Goal: Transaction & Acquisition: Purchase product/service

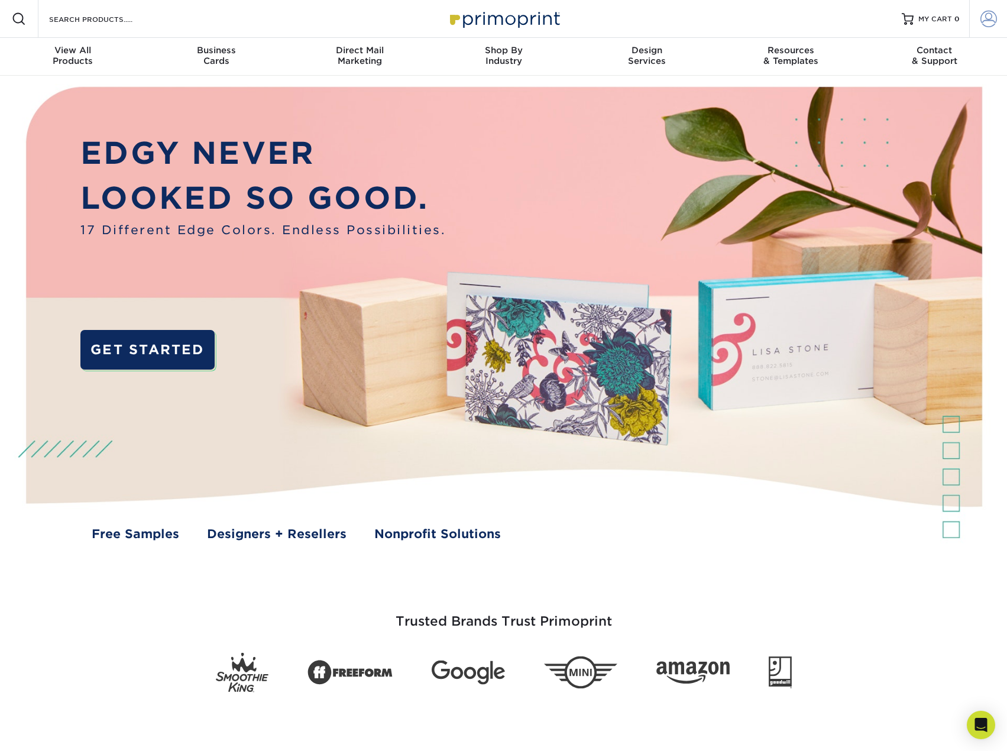
type input "[EMAIL_ADDRESS][DOMAIN_NAME]"
click at [987, 23] on span at bounding box center [989, 19] width 17 height 17
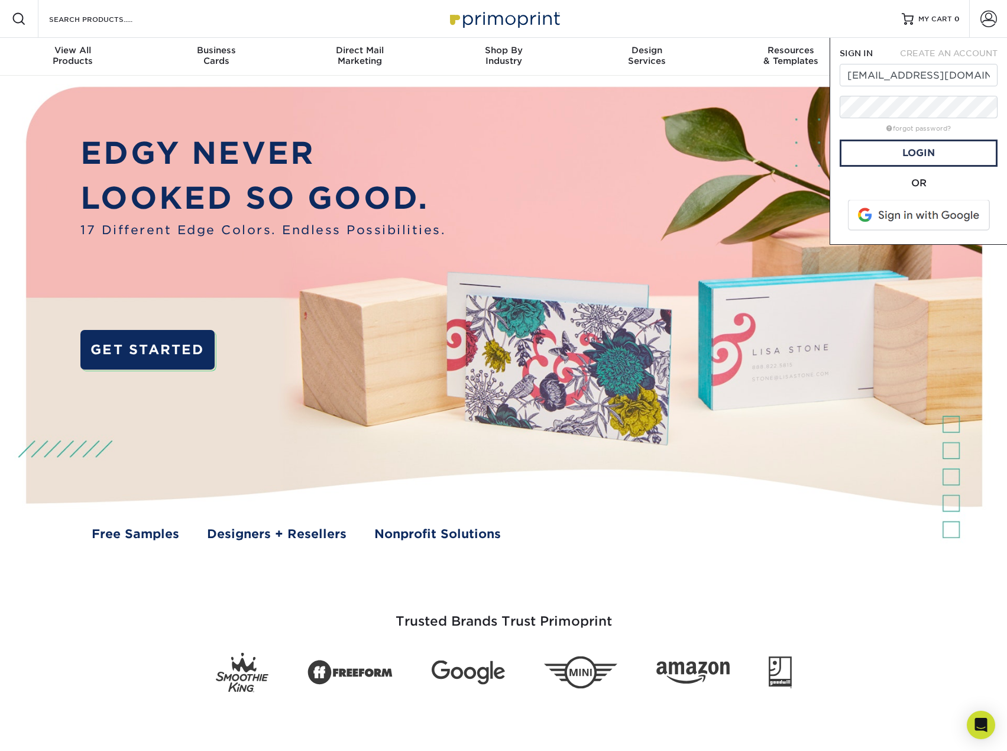
click at [852, 182] on div "OR" at bounding box center [919, 183] width 158 height 14
click at [911, 155] on link "Login" at bounding box center [919, 153] width 158 height 27
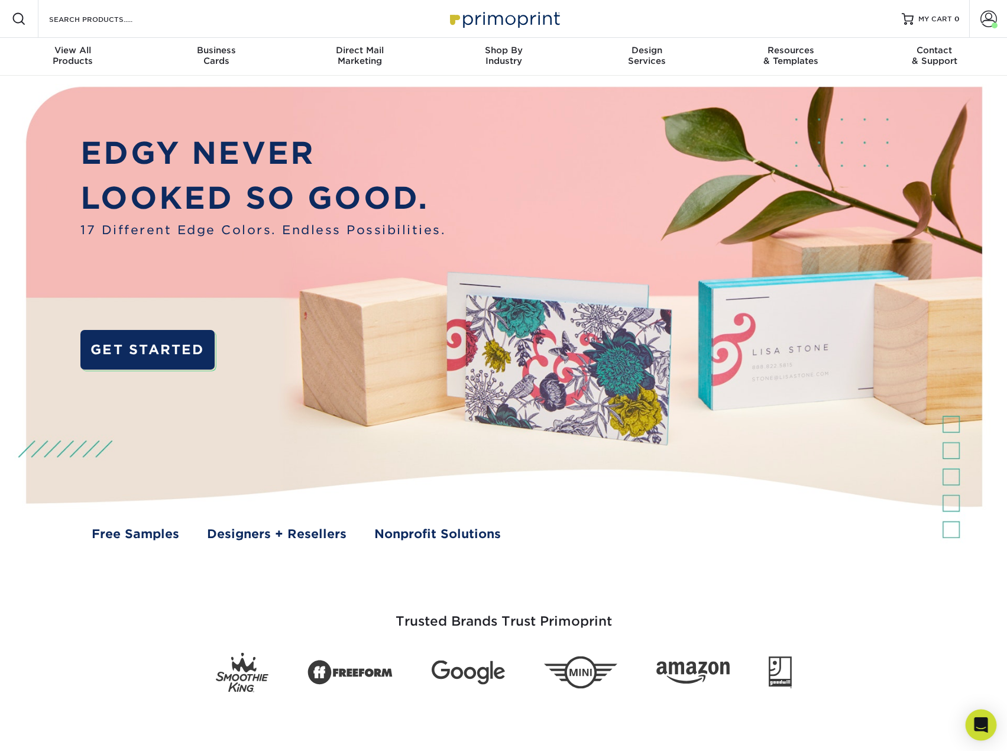
click at [981, 725] on icon "Open Intercom Messenger" at bounding box center [981, 724] width 14 height 15
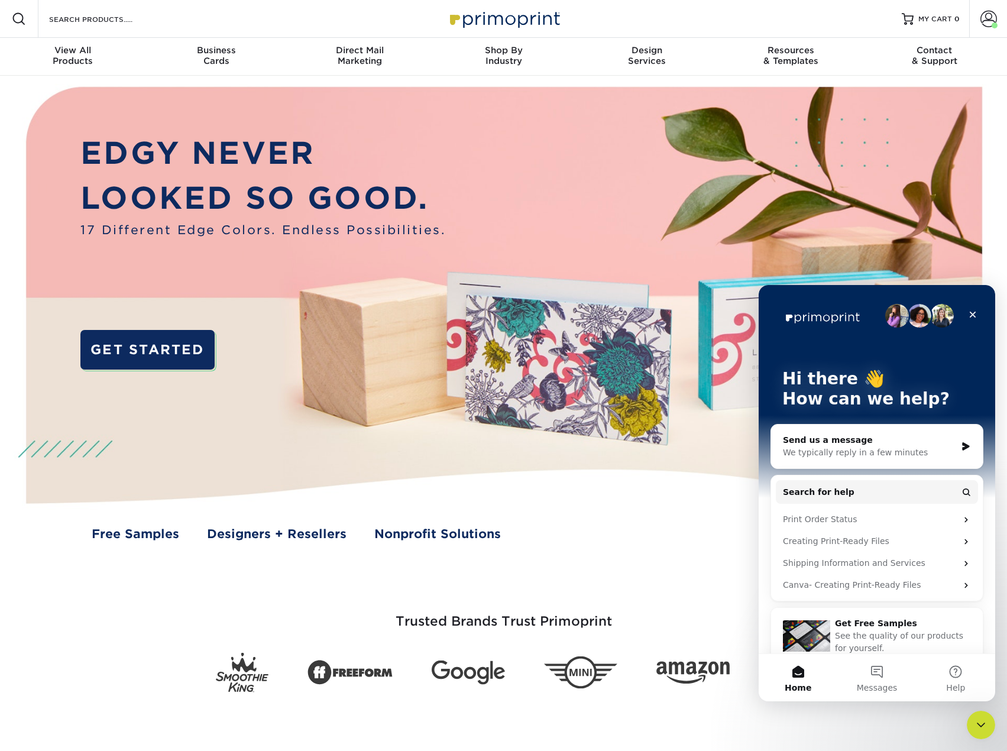
click at [862, 448] on div "We typically reply in a few minutes" at bounding box center [869, 452] width 173 height 12
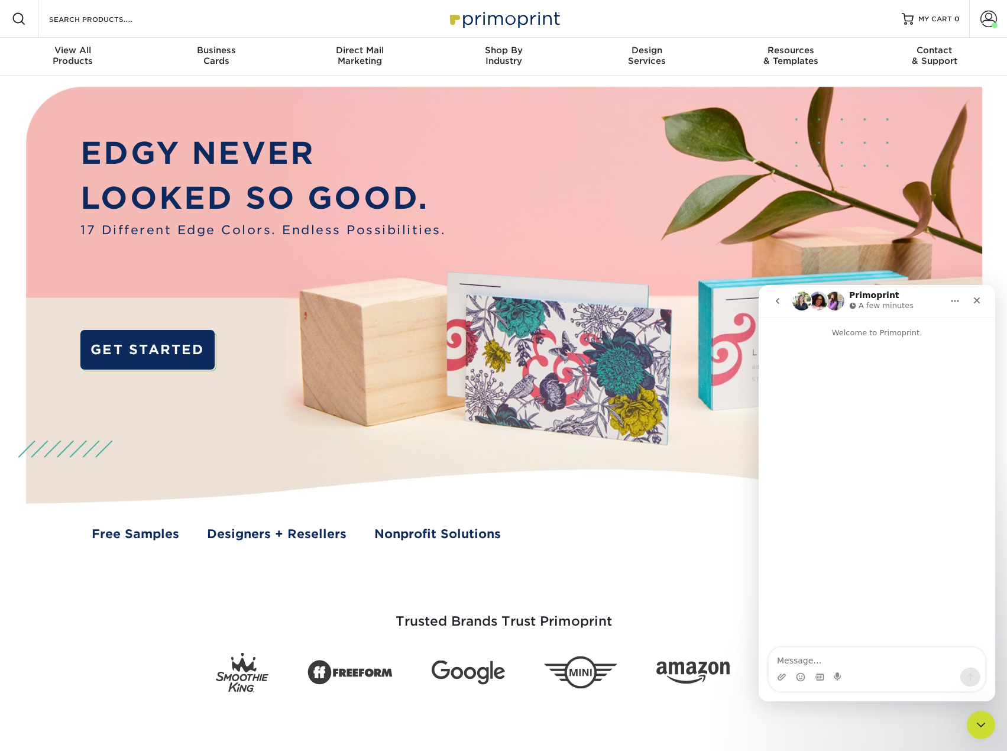
click at [805, 656] on textarea "Message…" at bounding box center [877, 658] width 216 height 20
type textarea "Hi there"
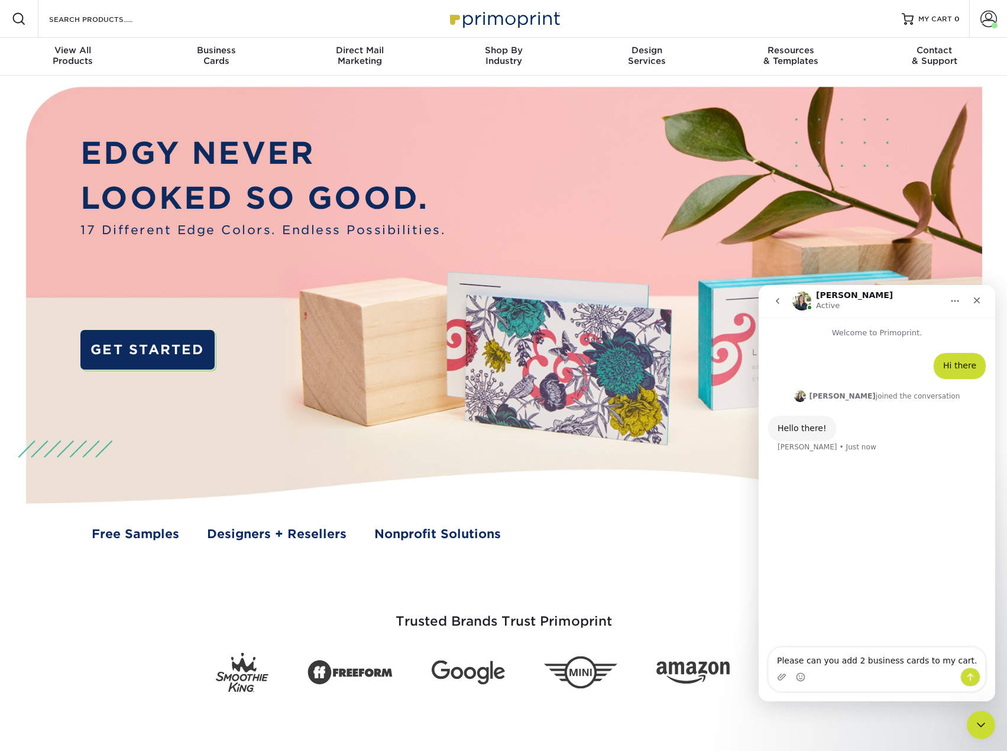
type textarea "Please can you add 2 business cards to my cart."
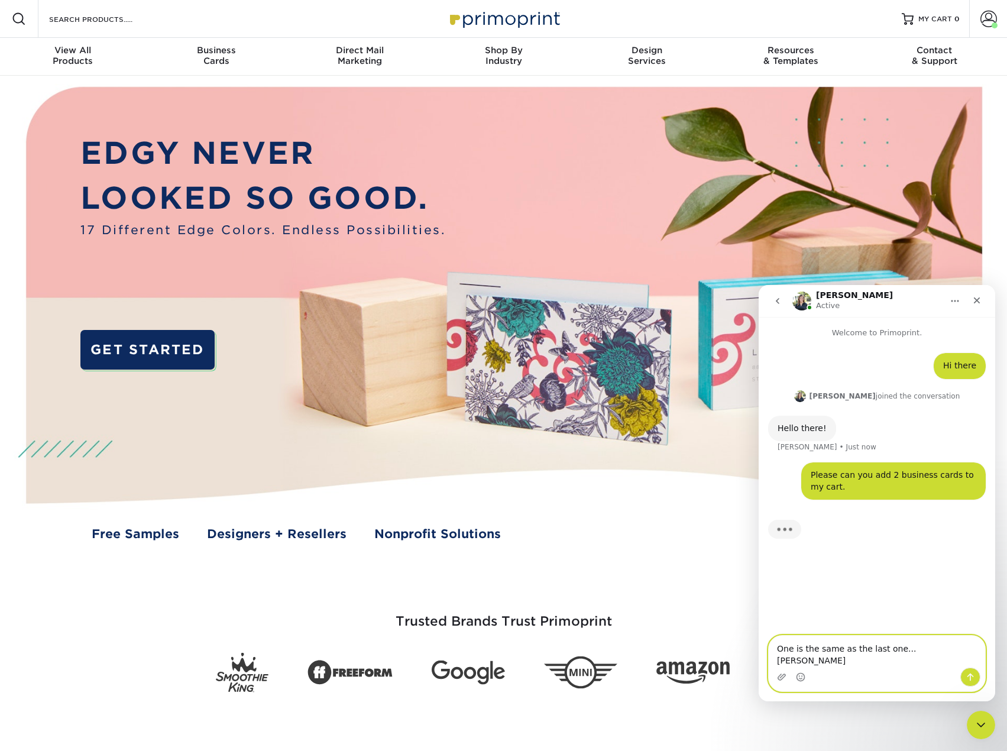
type textarea "One is the same as the last one...Alex Pawlik"
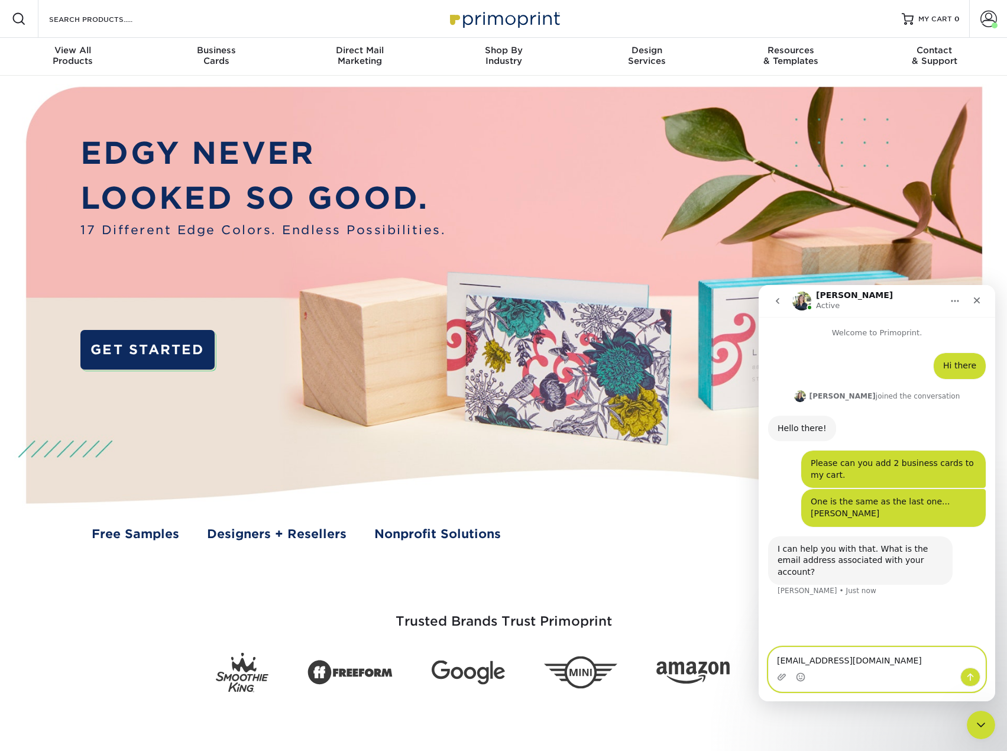
type textarea "jchalmers@sightmachine.com"
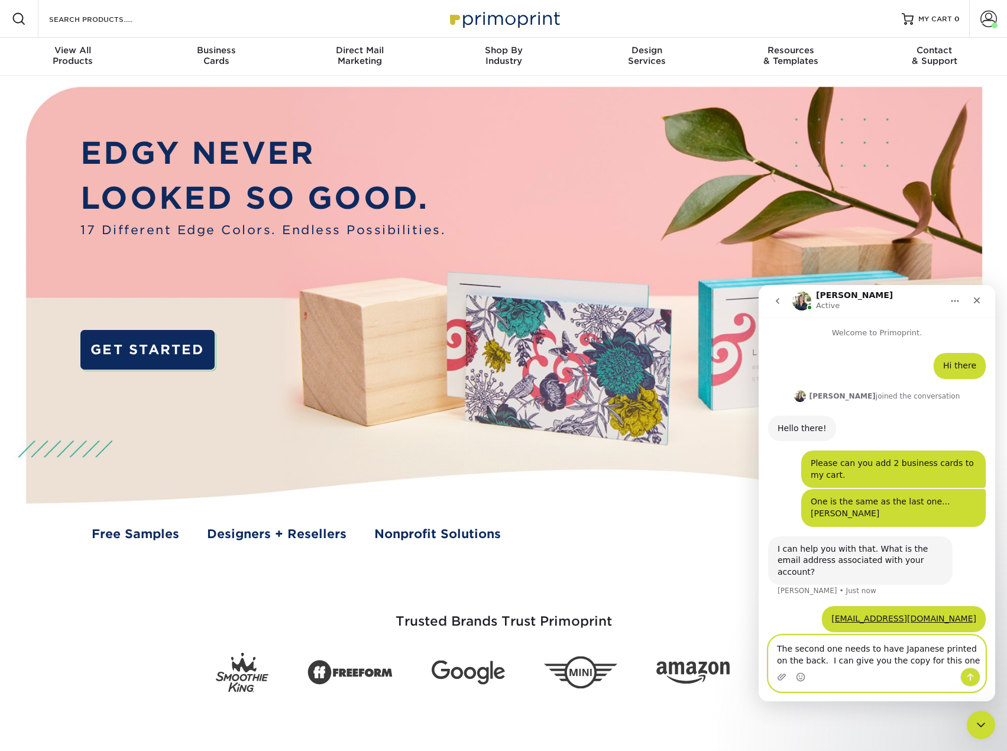
type textarea "The second one needs to have Japanese printed on the back. I can give you the c…"
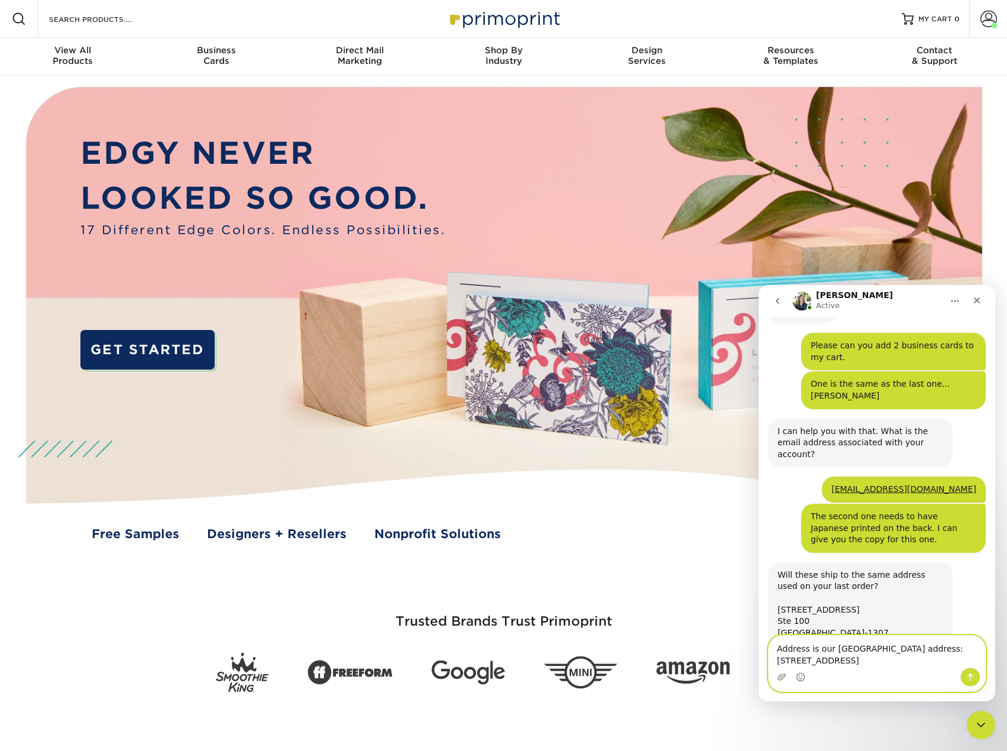
scroll to position [130, 0]
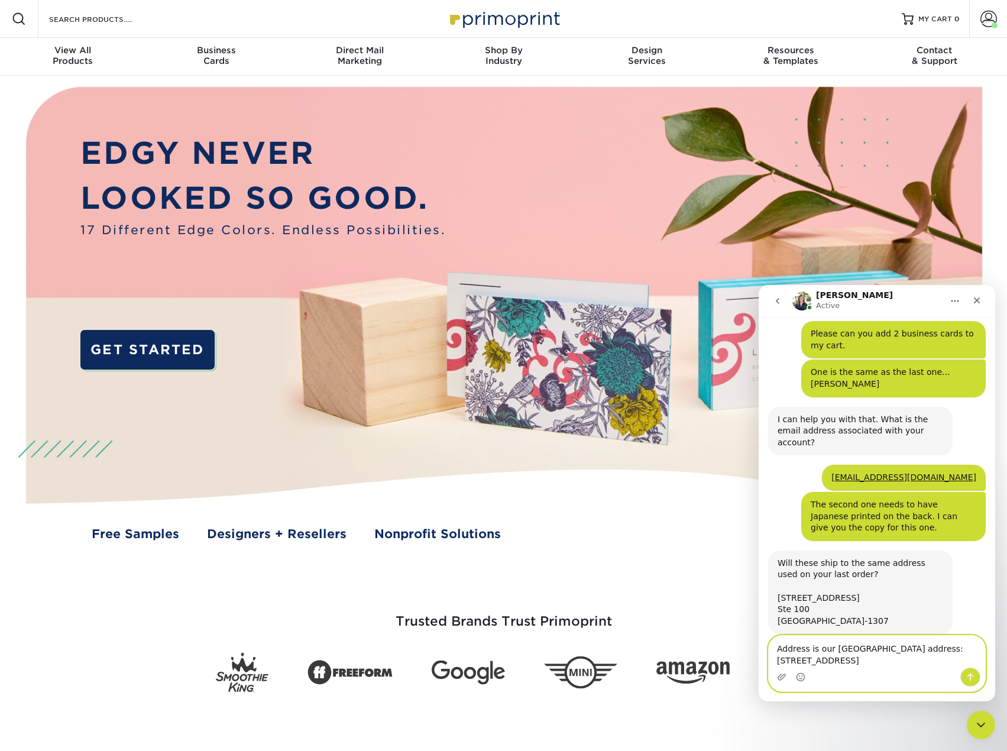
type textarea "Address is our San Francisco address: 243 Vallejo Street, San Francisco, CA 941…"
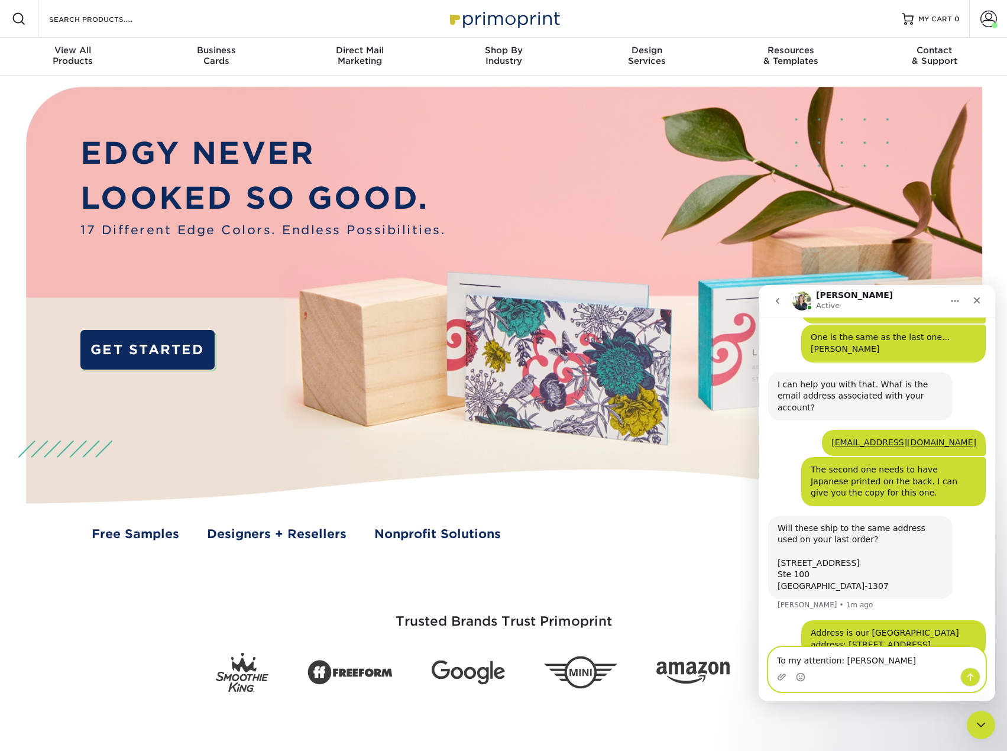
type textarea "To my attention: Jeff Chalmers"
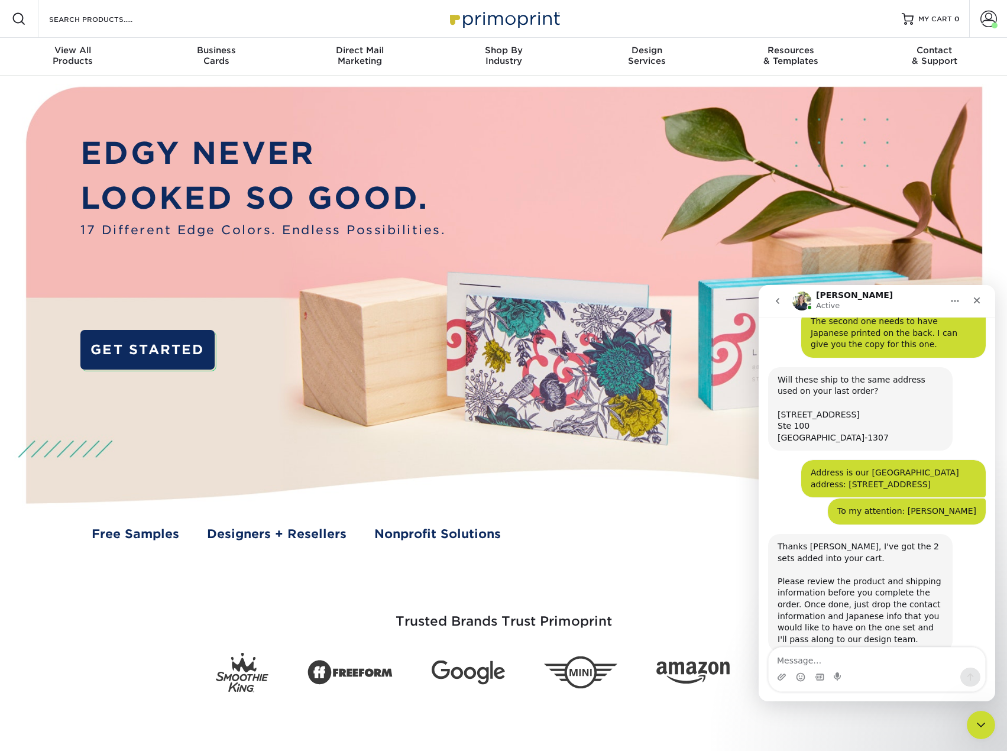
scroll to position [319, 0]
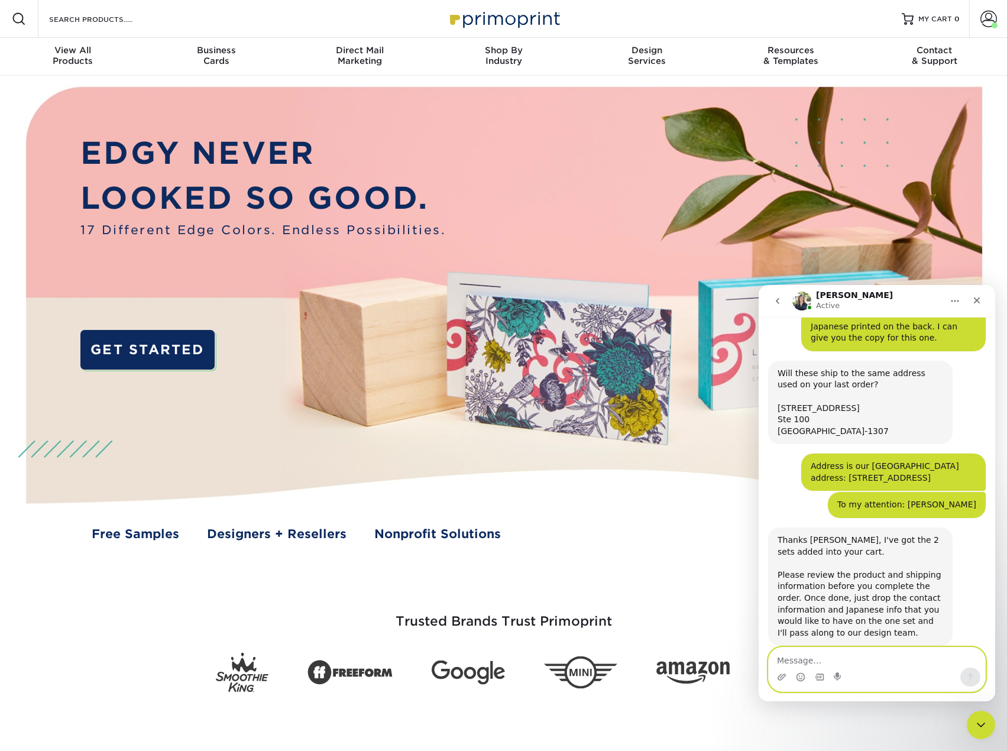
click at [829, 662] on textarea "Message…" at bounding box center [877, 658] width 216 height 20
type textarea "Thank you"
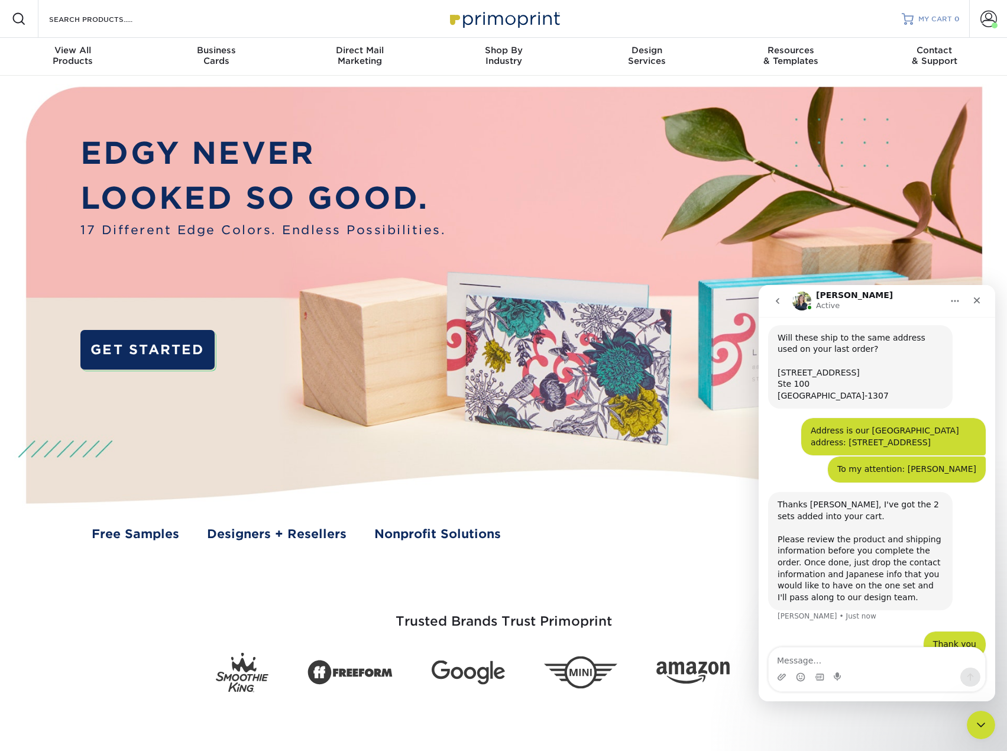
click at [941, 29] on link "MY CART 0" at bounding box center [931, 19] width 58 height 38
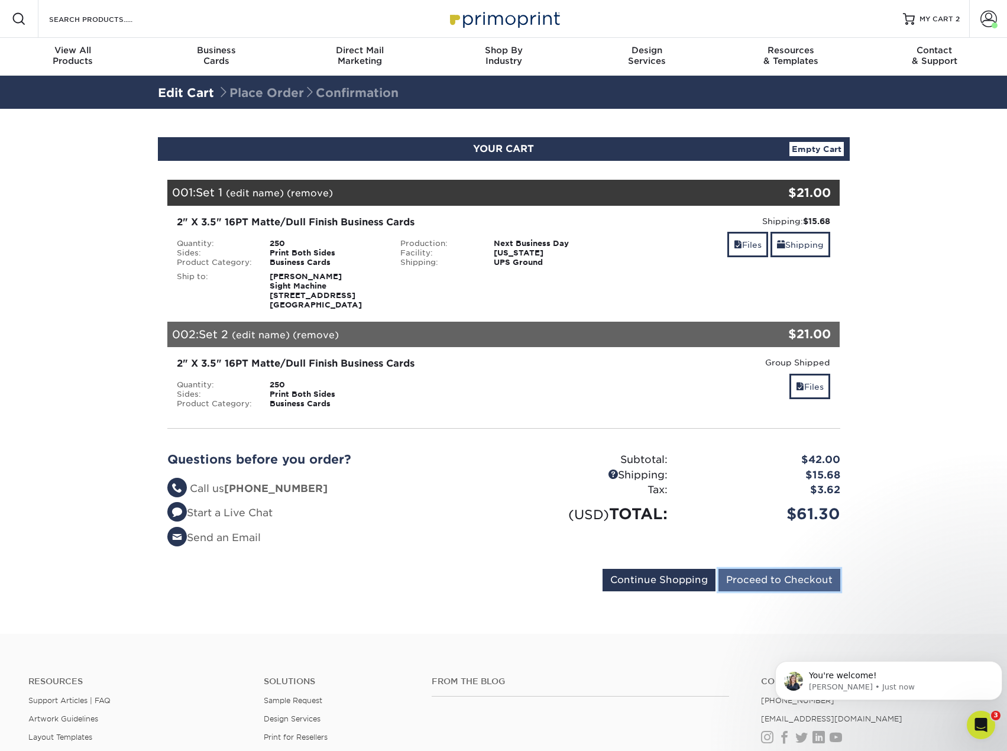
click at [760, 575] on input "Proceed to Checkout" at bounding box center [780, 580] width 122 height 22
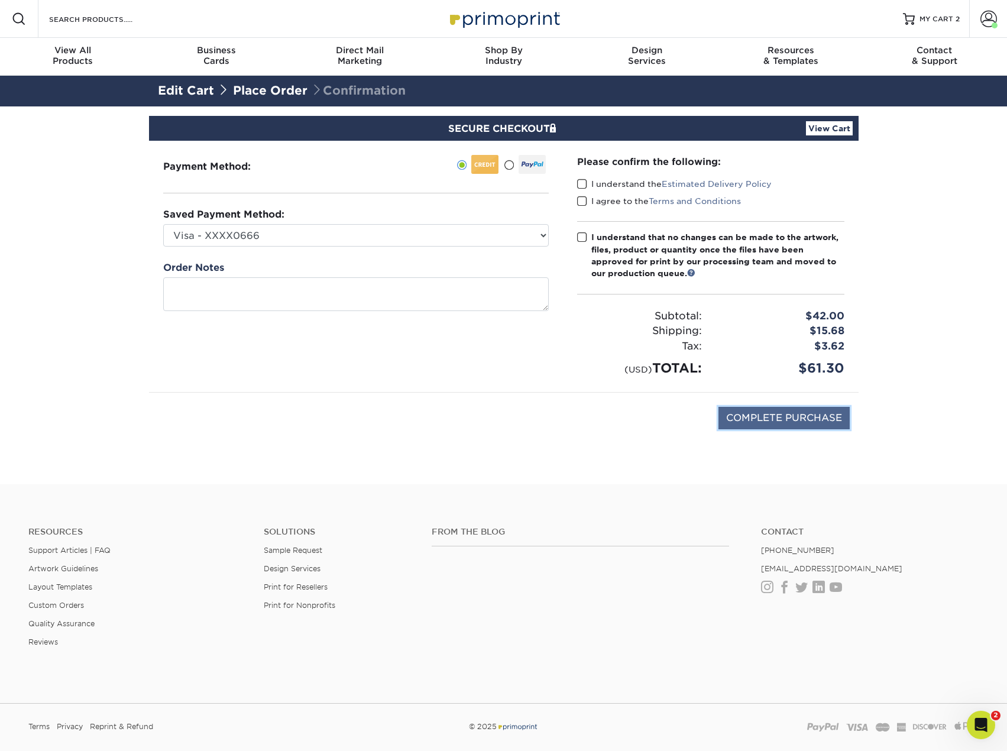
click at [793, 418] on input "COMPLETE PURCHASE" at bounding box center [784, 418] width 131 height 22
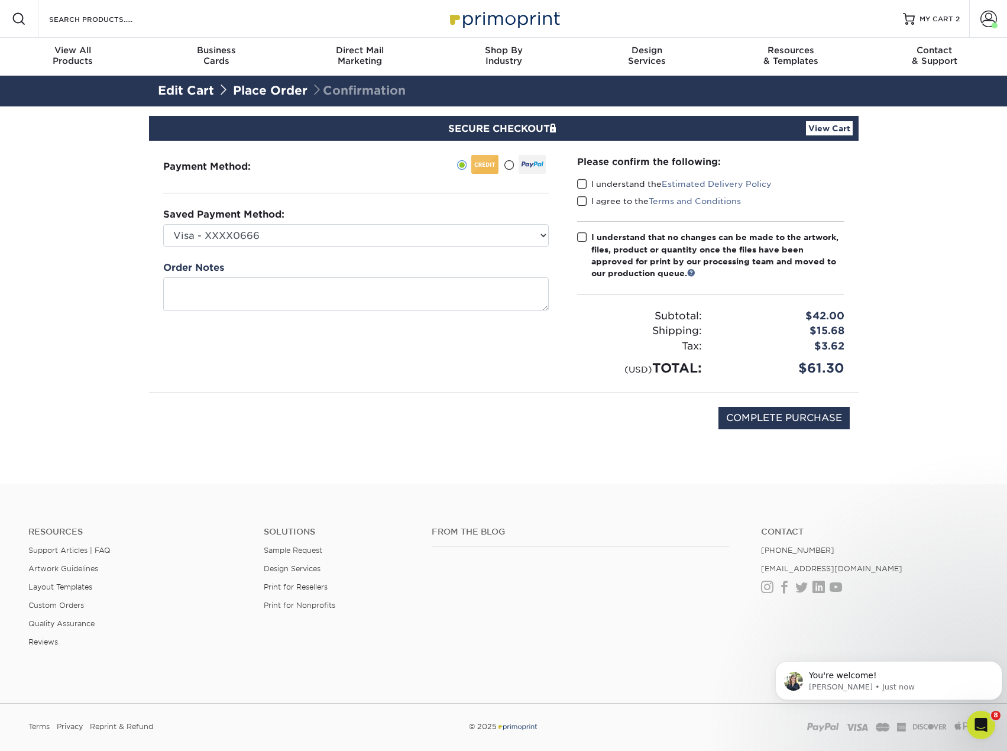
click at [584, 179] on span at bounding box center [582, 184] width 10 height 11
click at [0, 0] on input "I understand the Estimated Delivery Policy" at bounding box center [0, 0] width 0 height 0
drag, startPoint x: 583, startPoint y: 198, endPoint x: 581, endPoint y: 226, distance: 27.9
click at [583, 199] on span at bounding box center [582, 201] width 10 height 11
click at [0, 0] on input "I agree to the Terms and Conditions" at bounding box center [0, 0] width 0 height 0
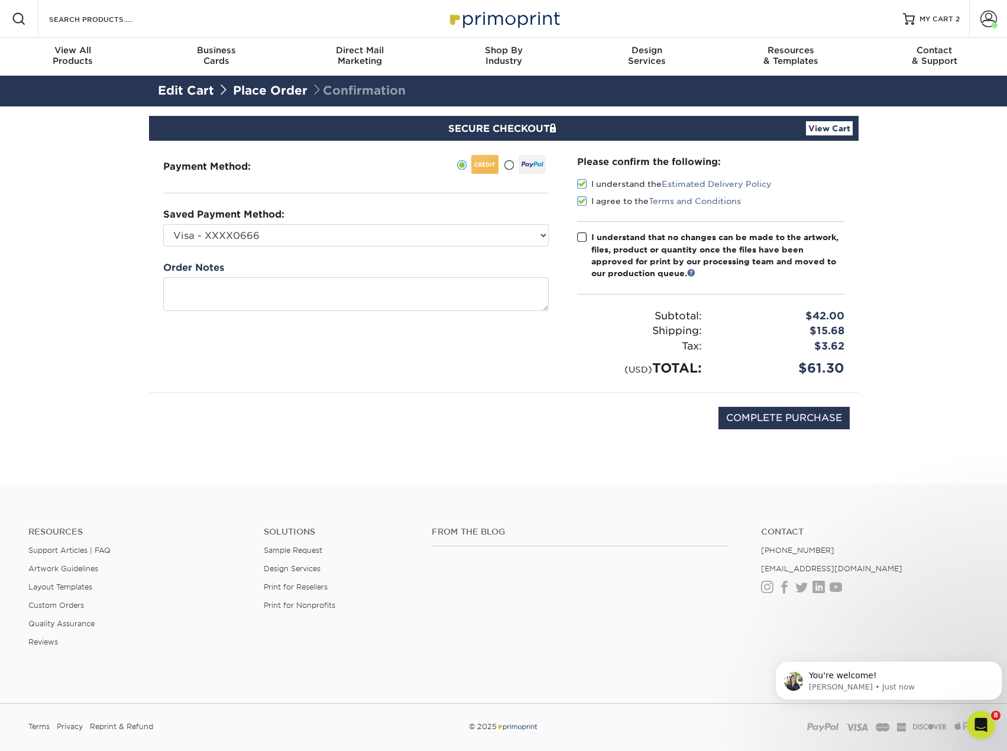
click at [584, 238] on span at bounding box center [582, 237] width 10 height 11
click at [0, 0] on input "I understand that no changes can be made to the artwork, files, product or quan…" at bounding box center [0, 0] width 0 height 0
click at [772, 421] on input "COMPLETE PURCHASE" at bounding box center [784, 418] width 131 height 22
type input "PROCESSING, PLEASE WAIT..."
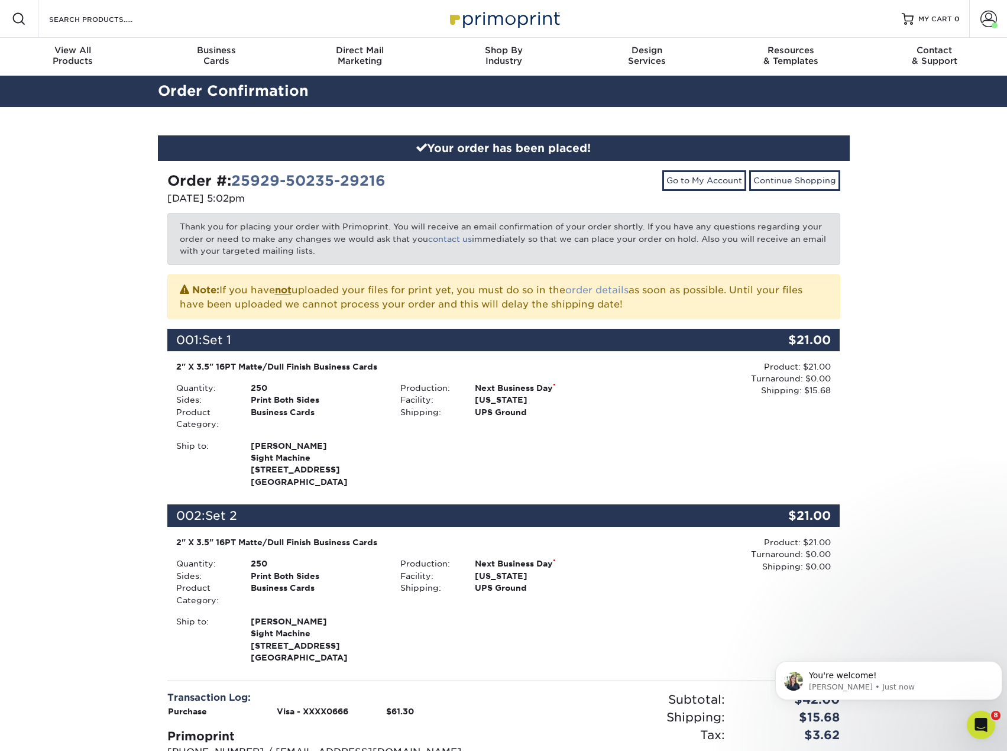
click at [604, 293] on link "order details" at bounding box center [596, 289] width 63 height 11
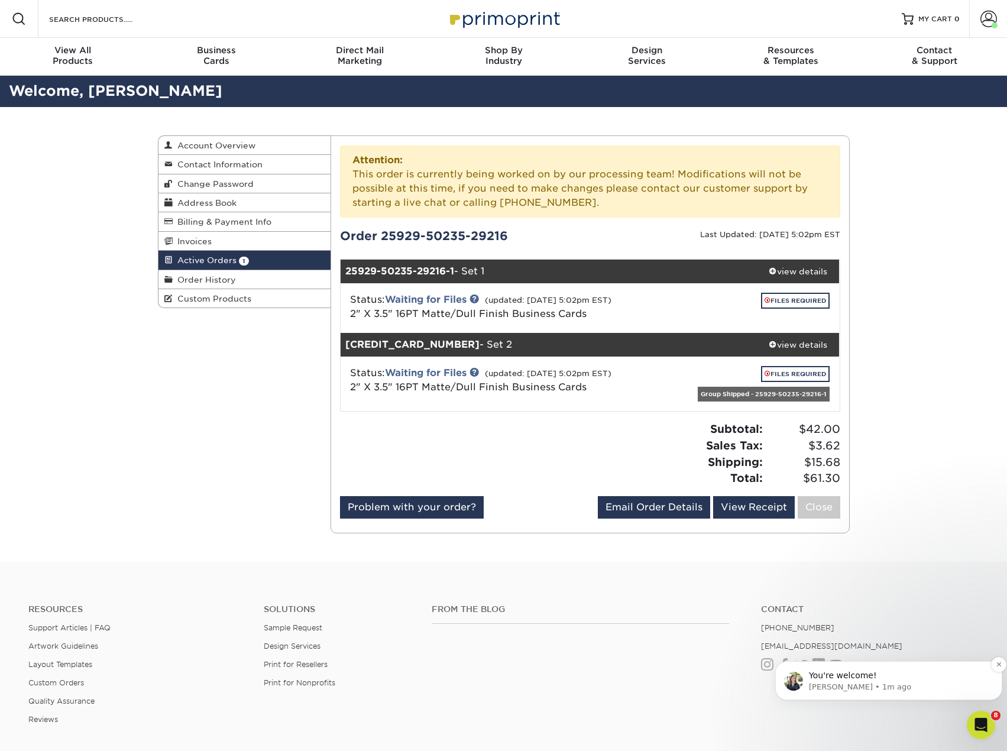
click at [831, 687] on p "Irene • 1m ago" at bounding box center [898, 687] width 179 height 11
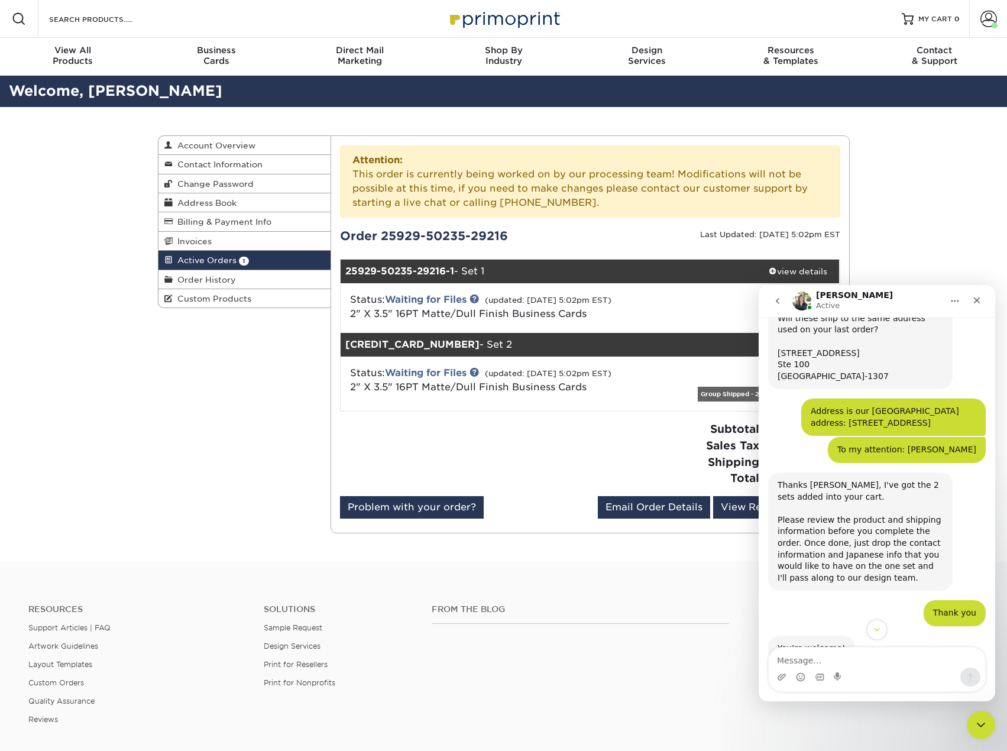
scroll to position [390, 0]
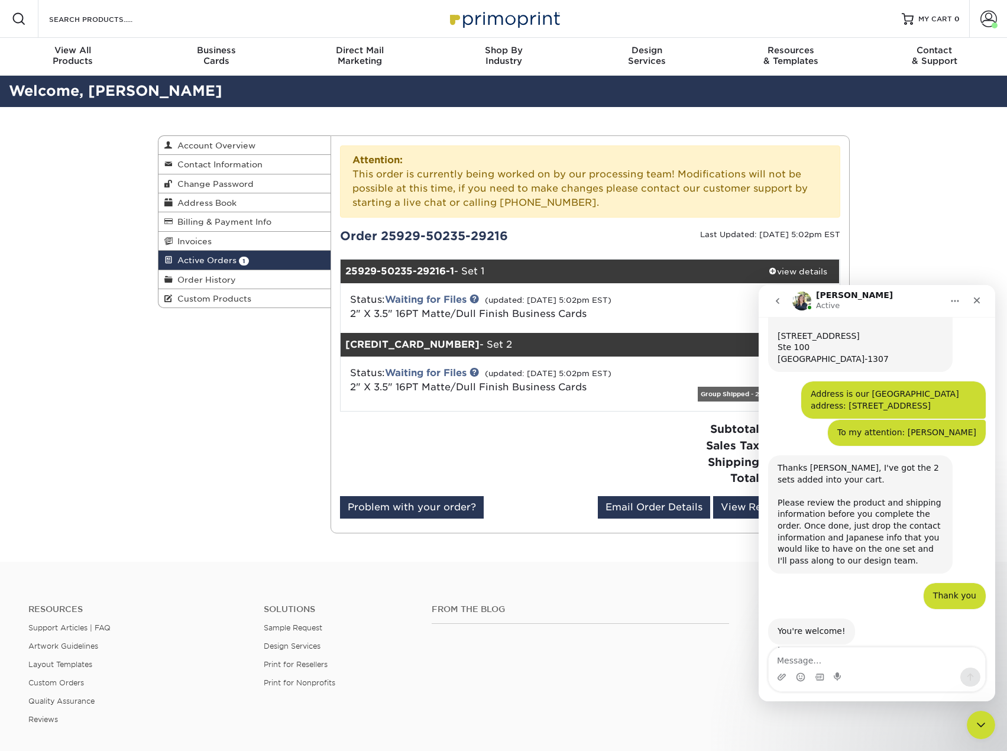
click at [814, 655] on textarea "Message…" at bounding box center [877, 658] width 216 height 20
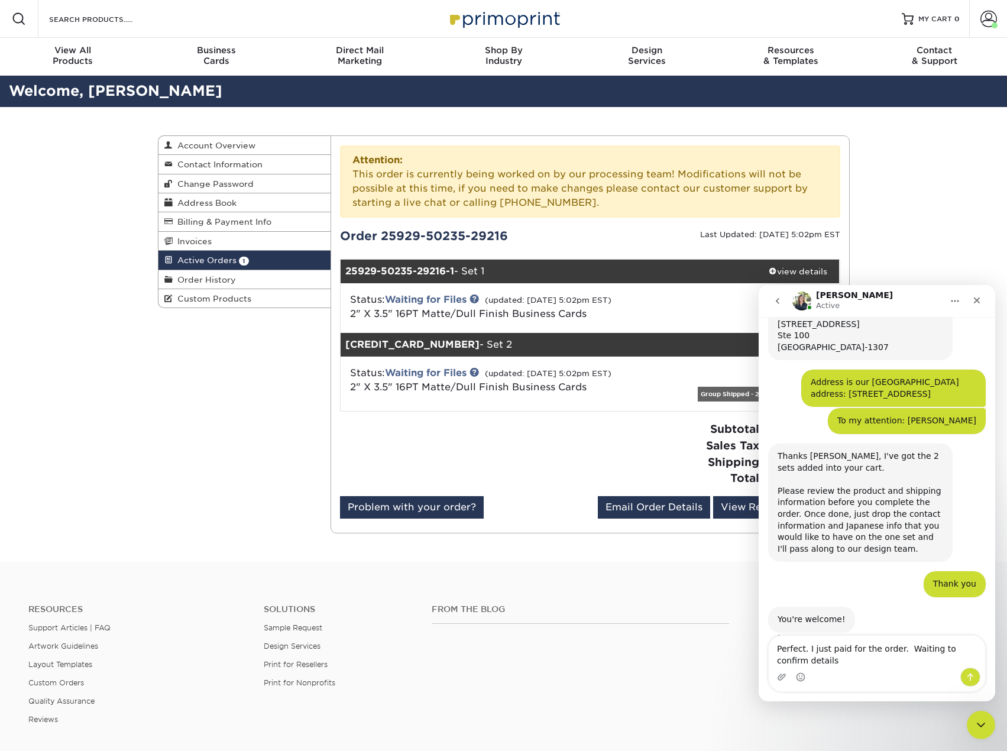
type textarea "Perfect. I just paid for the order. Waiting to confirm details."
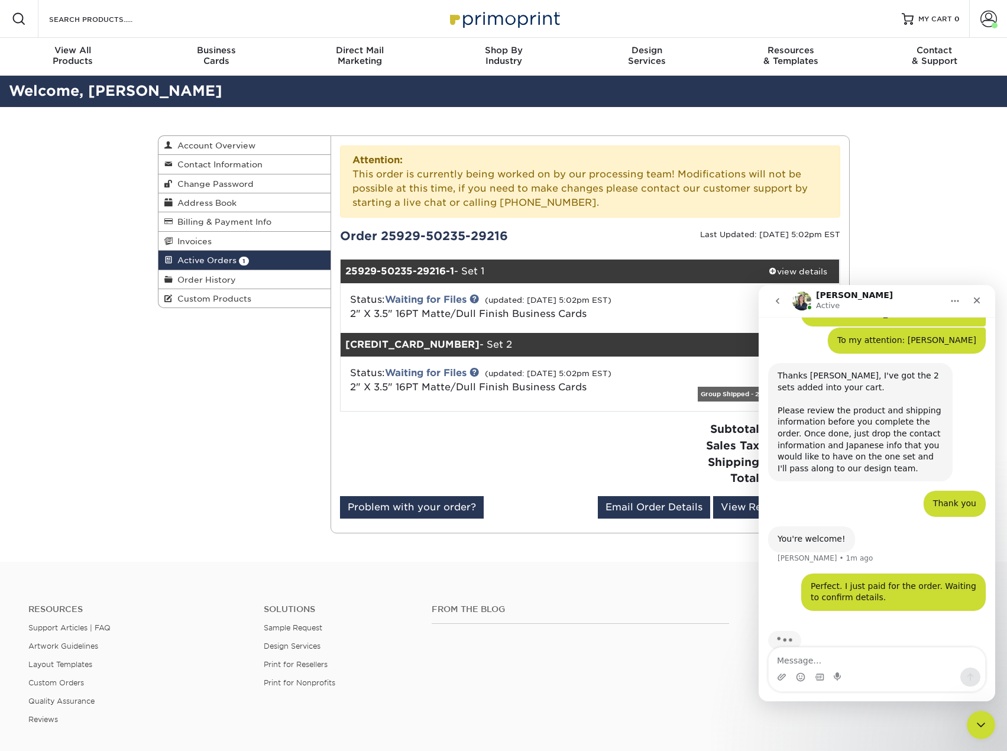
scroll to position [483, 0]
